Goal: Task Accomplishment & Management: Use online tool/utility

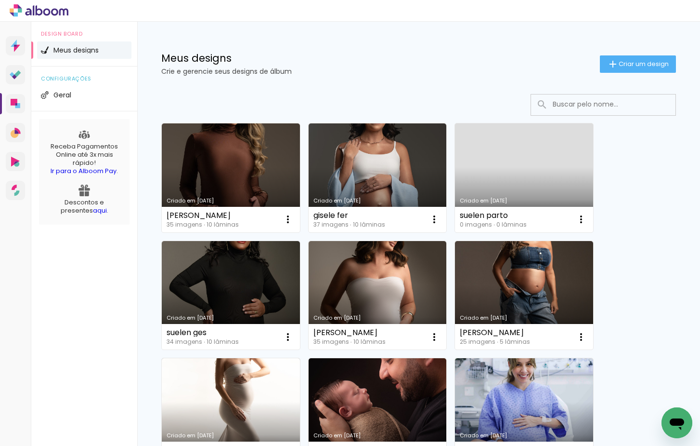
click at [244, 163] on link "Criado em [DATE]" at bounding box center [231, 177] width 138 height 109
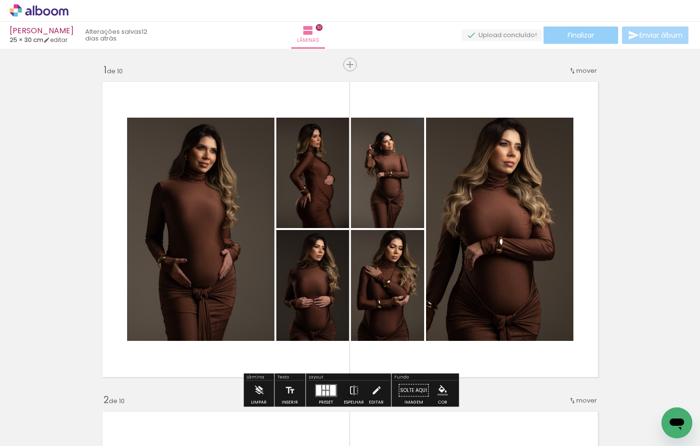
click at [586, 36] on span "Finalizar" at bounding box center [581, 35] width 26 height 7
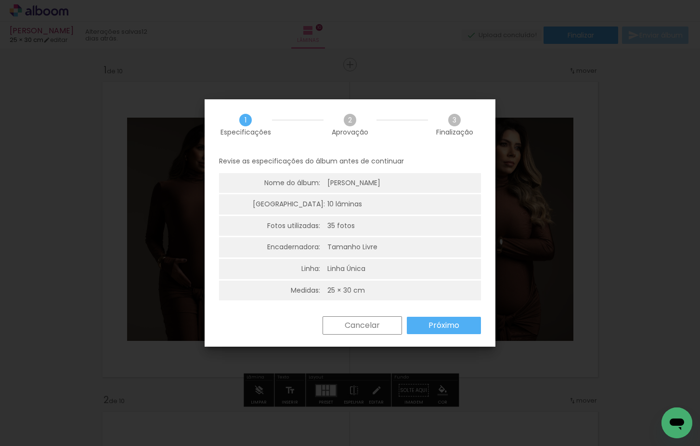
click at [0, 0] on slot "Próximo" at bounding box center [0, 0] width 0 height 0
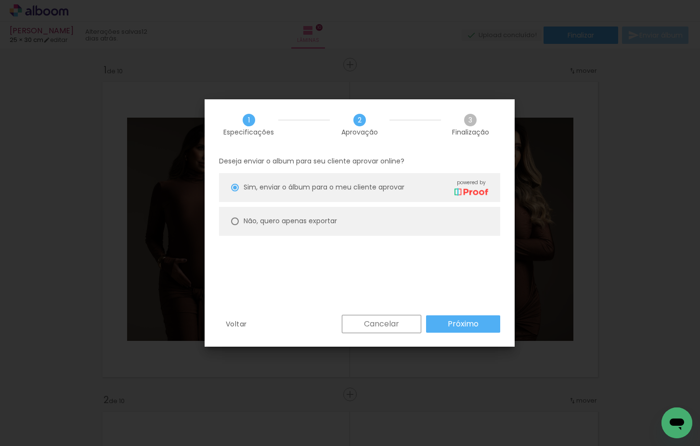
click at [0, 0] on slot "Não, quero apenas exportar" at bounding box center [0, 0] width 0 height 0
type paper-radio-button "on"
click at [0, 0] on slot "Próximo" at bounding box center [0, 0] width 0 height 0
type input "Alta, 300 DPI"
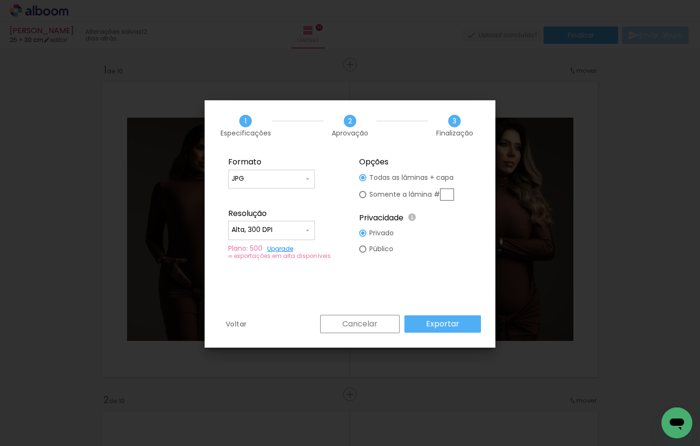
click at [460, 325] on paper-button "Exportar" at bounding box center [443, 323] width 77 height 17
